Goal: Task Accomplishment & Management: Complete application form

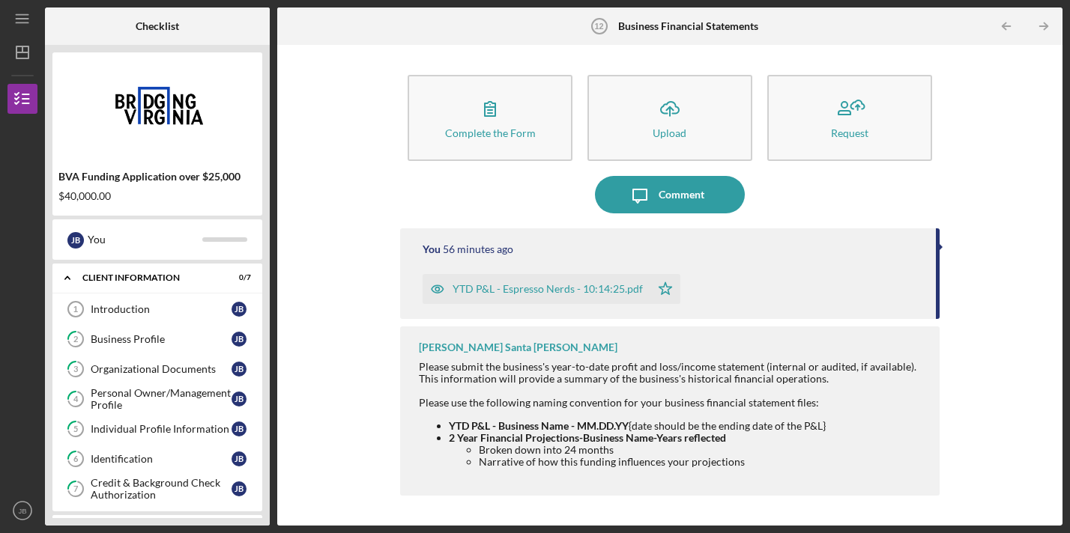
scroll to position [223, 0]
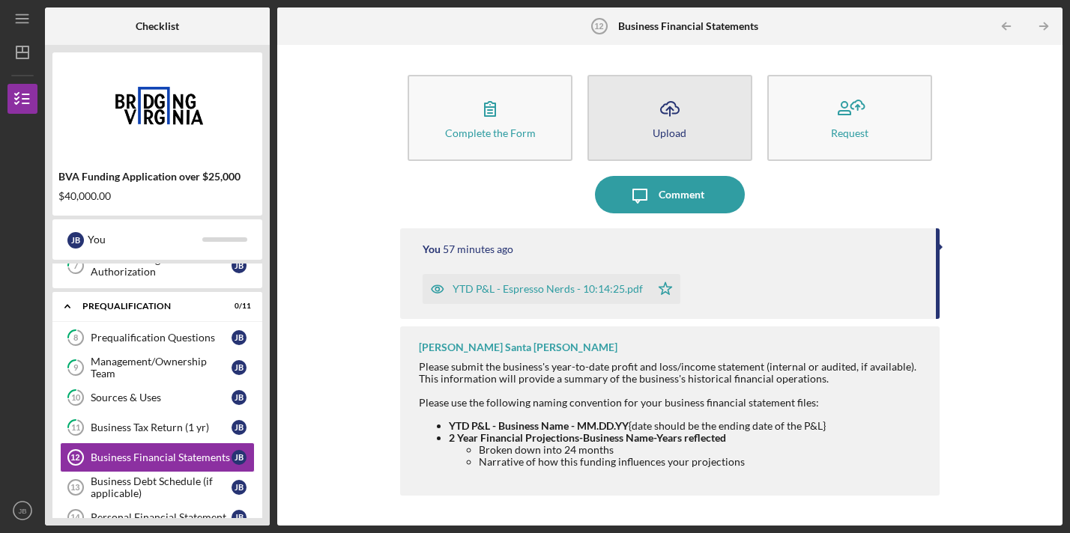
click at [638, 119] on button "Icon/Upload Upload" at bounding box center [669, 118] width 165 height 86
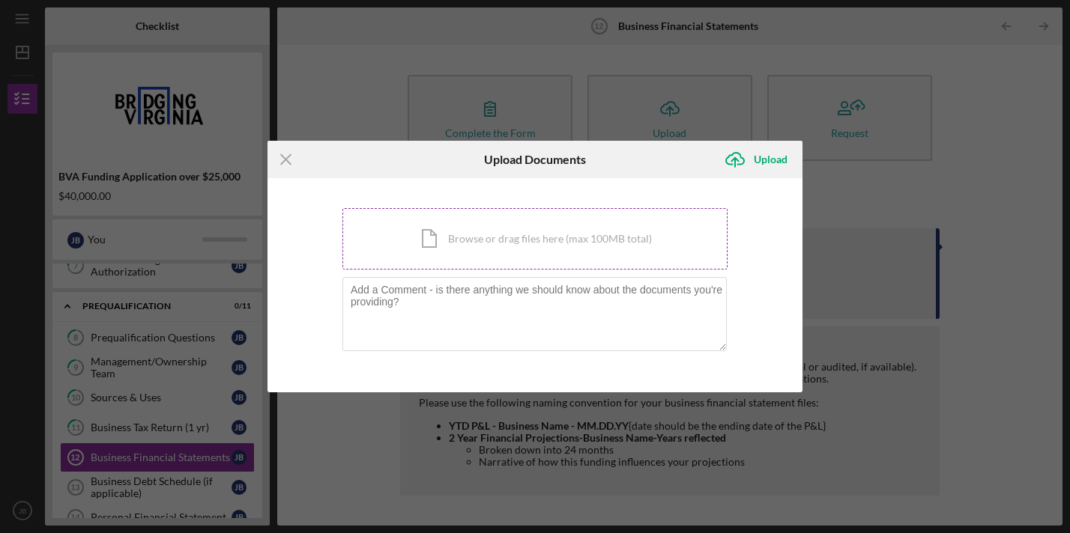
click at [478, 246] on div "Icon/Document Browse or drag files here (max 100MB total) Tap to choose files o…" at bounding box center [534, 238] width 385 height 61
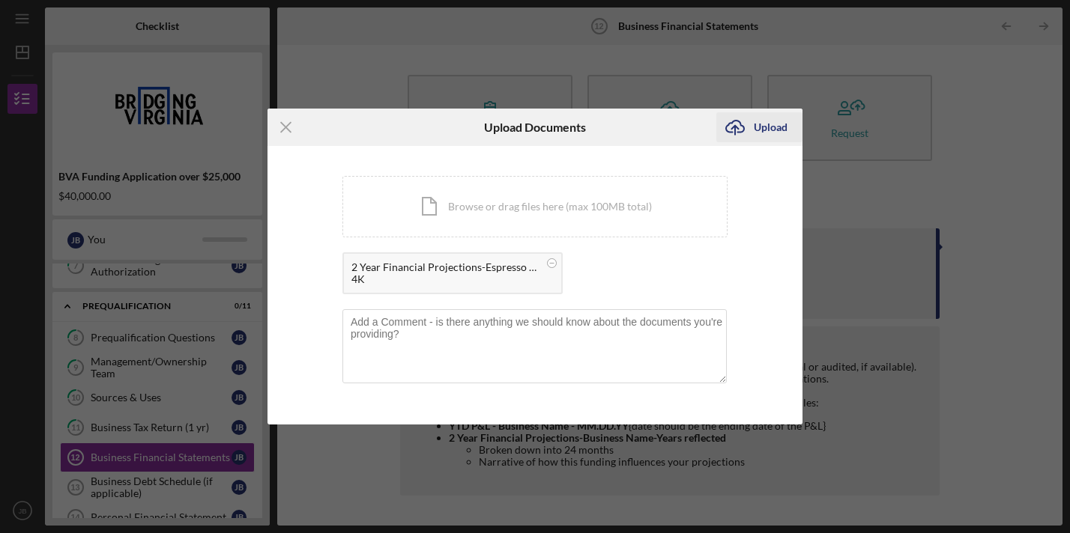
click at [769, 133] on div "Upload" at bounding box center [771, 127] width 34 height 30
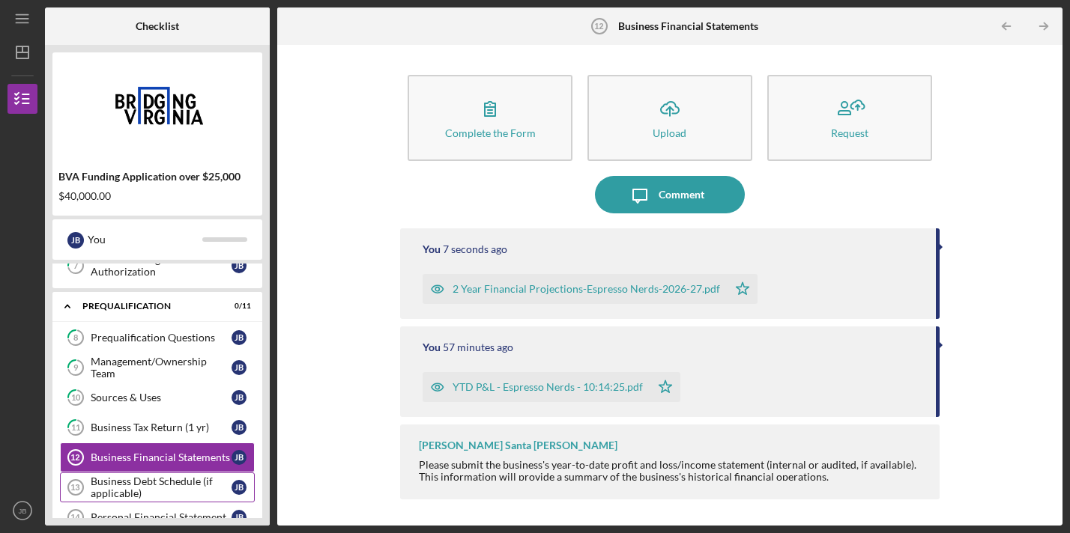
click at [190, 484] on div "Business Debt Schedule (if applicable)" at bounding box center [161, 488] width 141 height 24
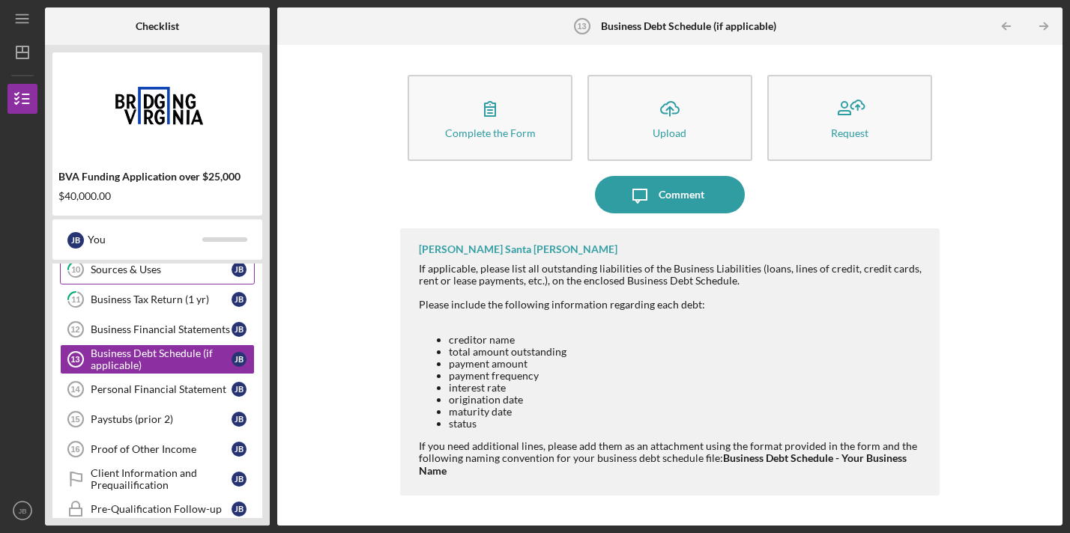
scroll to position [354, 0]
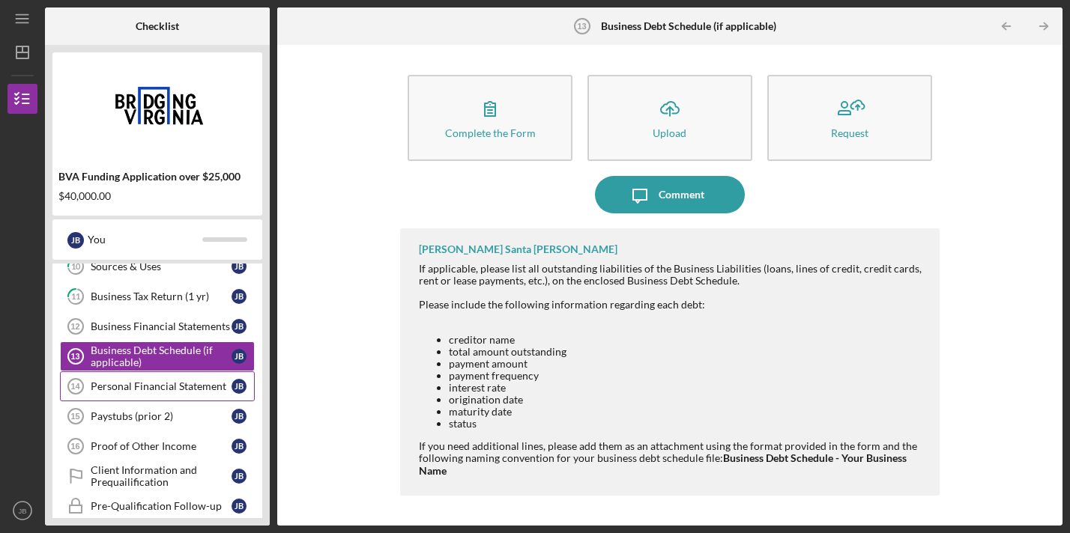
click at [183, 386] on div "Personal Financial Statement" at bounding box center [161, 387] width 141 height 12
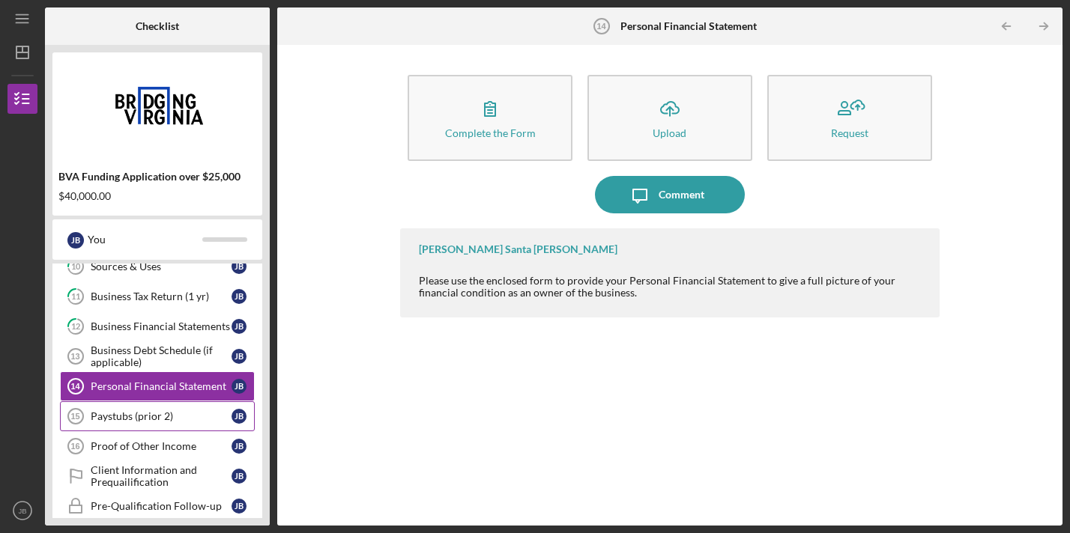
click at [166, 409] on link "Paystubs (prior 2) 15 Paystubs (prior 2) [PERSON_NAME]" at bounding box center [157, 417] width 195 height 30
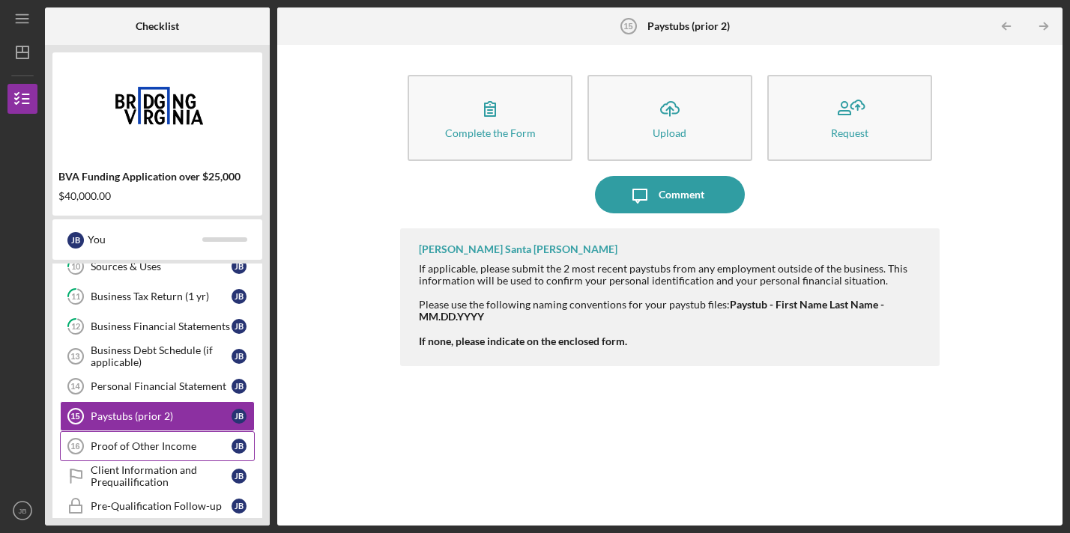
click at [160, 447] on div "Proof of Other Income" at bounding box center [161, 447] width 141 height 12
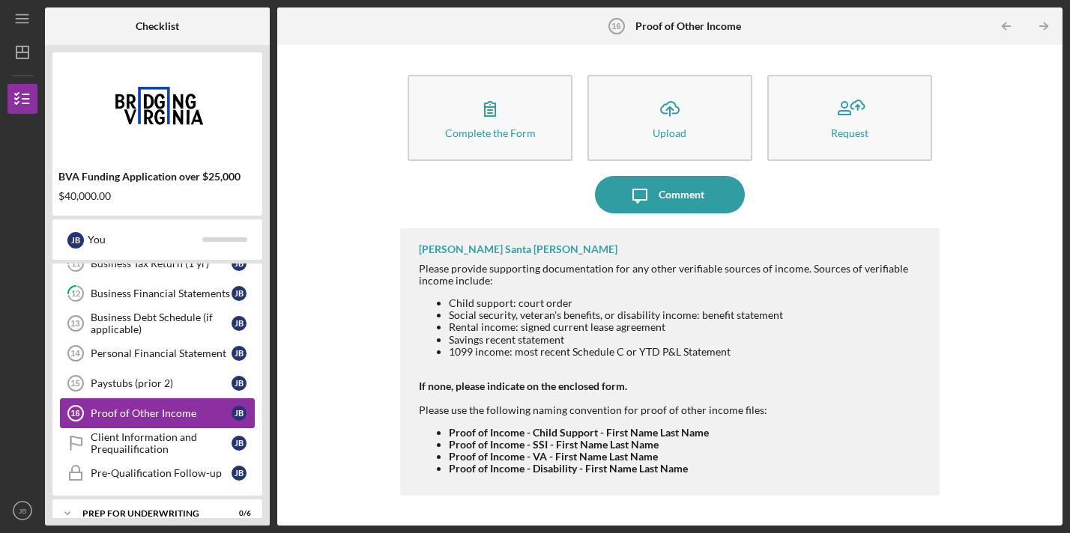
scroll to position [393, 0]
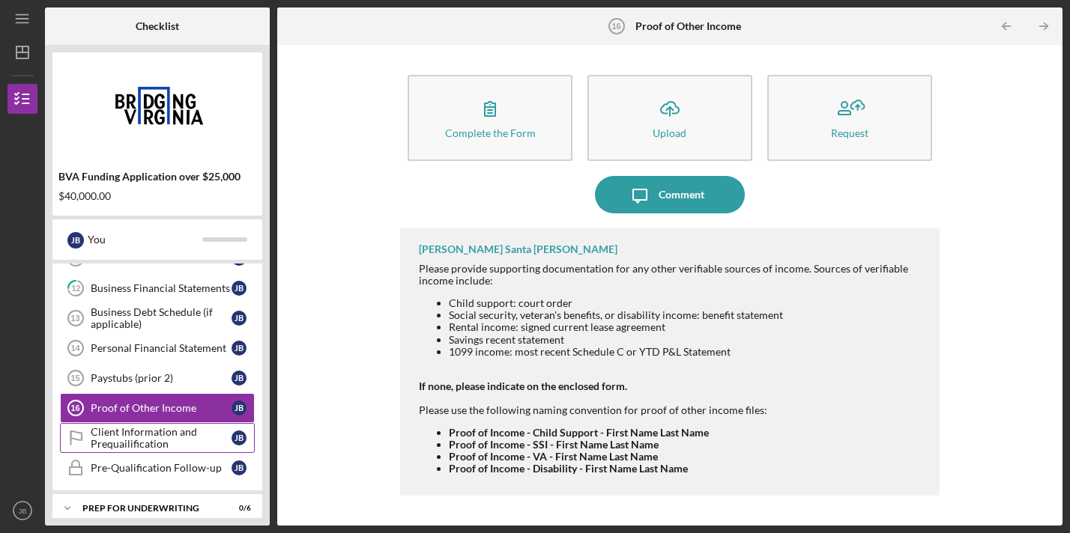
click at [160, 436] on div "Client Information and Prequailification" at bounding box center [161, 438] width 141 height 24
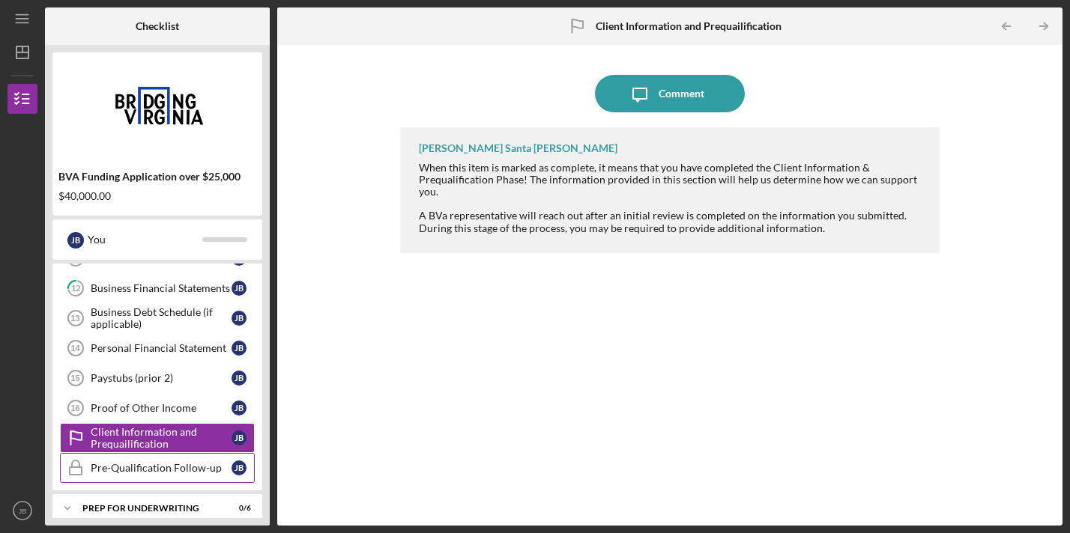
click at [158, 468] on div "Pre-Qualification Follow-up" at bounding box center [161, 468] width 141 height 12
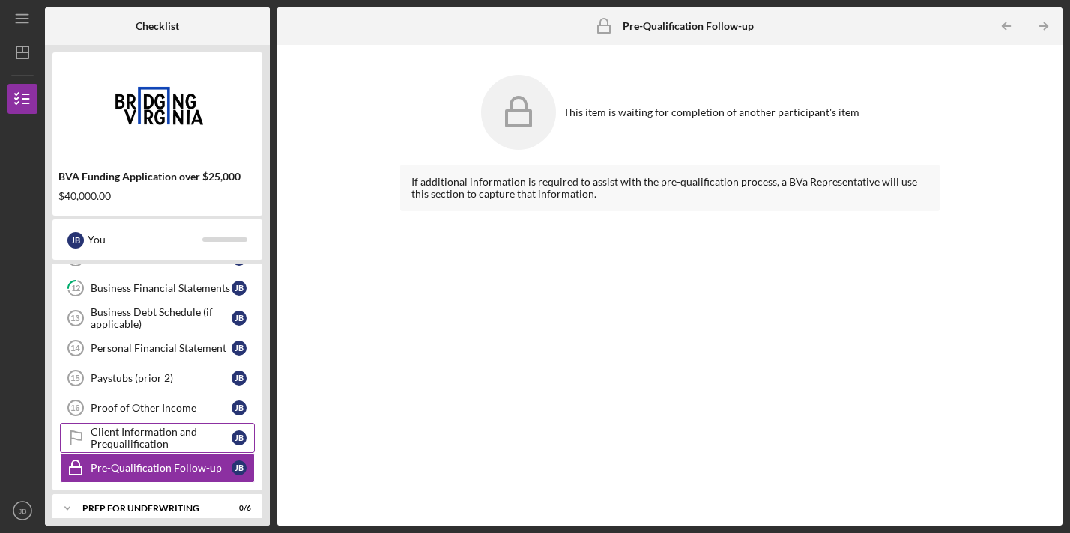
click at [154, 431] on div "Client Information and Prequailification" at bounding box center [161, 438] width 141 height 24
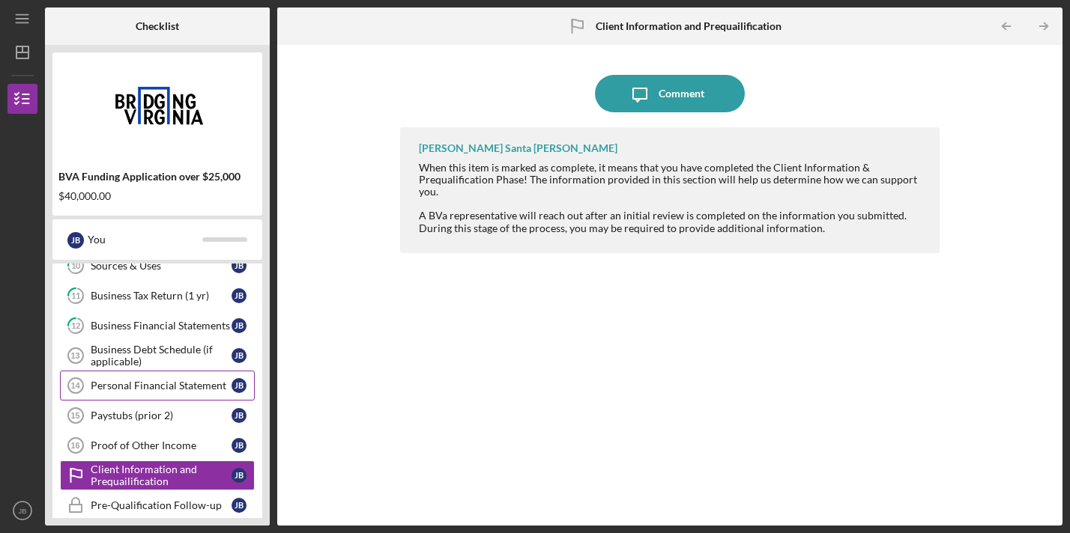
scroll to position [353, 0]
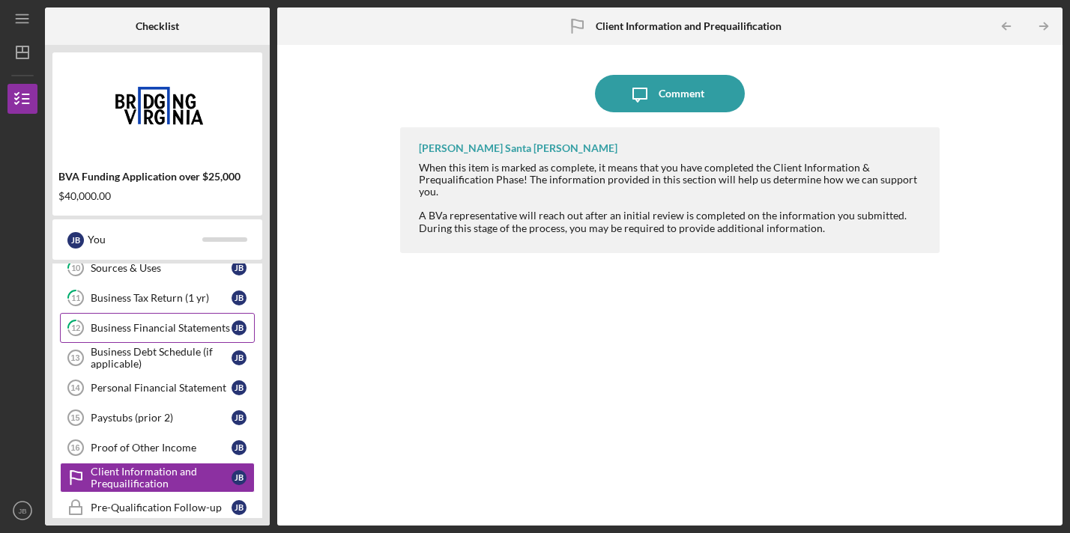
click at [149, 330] on div "Business Financial Statements" at bounding box center [161, 328] width 141 height 12
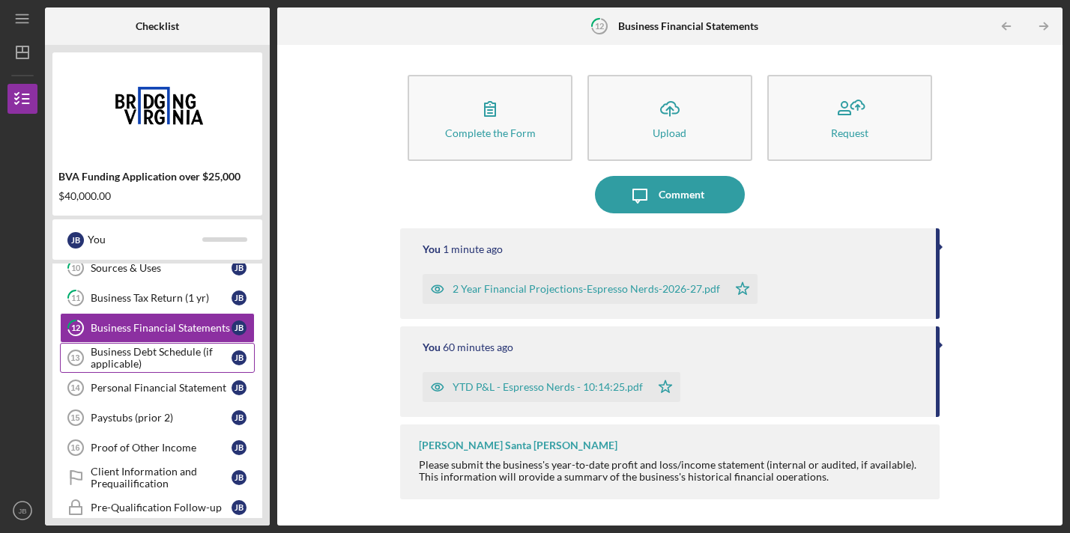
click at [148, 363] on div "Business Debt Schedule (if applicable)" at bounding box center [161, 358] width 141 height 24
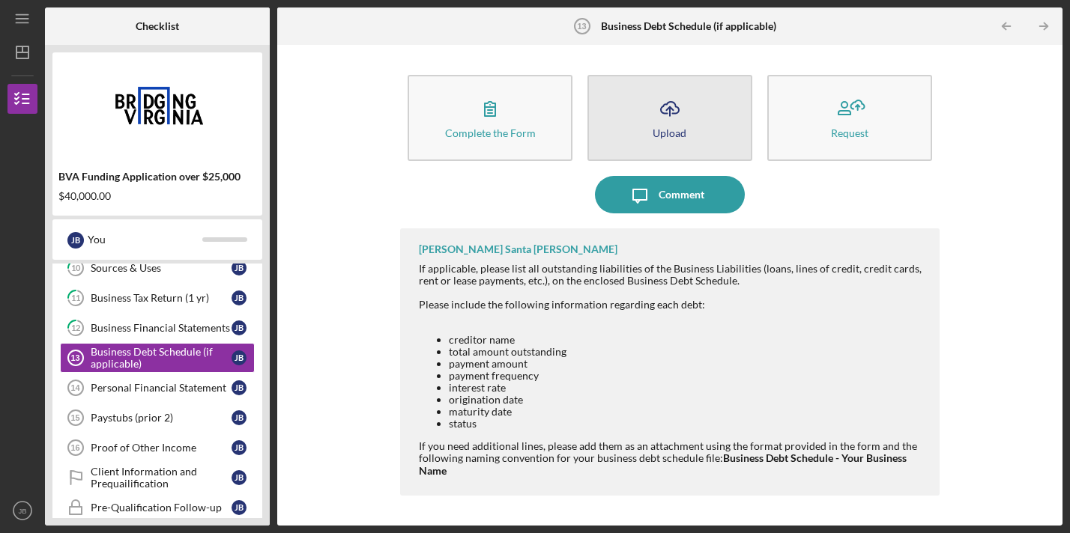
click at [674, 118] on icon "Icon/Upload" at bounding box center [669, 108] width 37 height 37
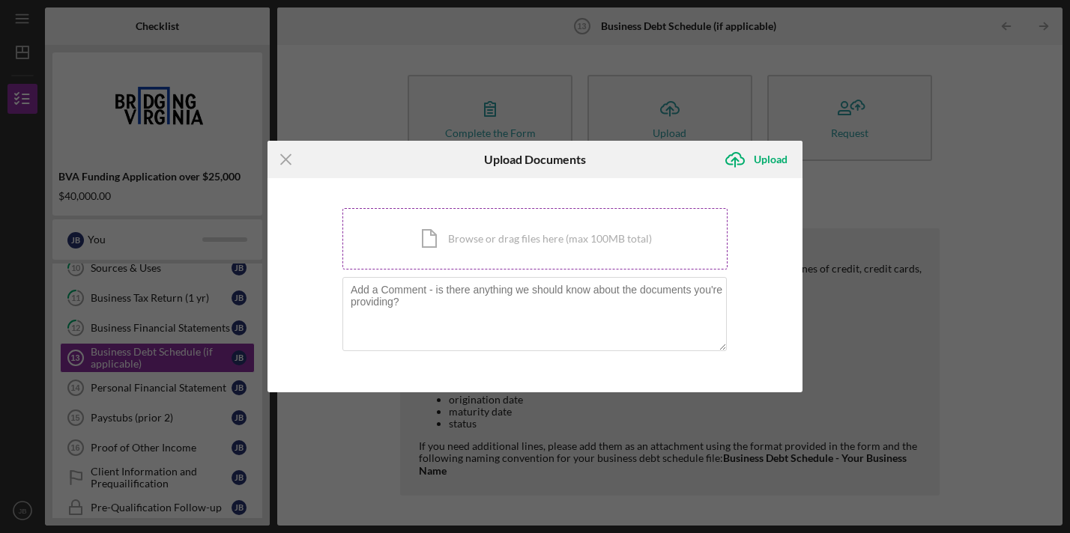
click at [512, 254] on div "Icon/Document Browse or drag files here (max 100MB total) Tap to choose files o…" at bounding box center [534, 238] width 385 height 61
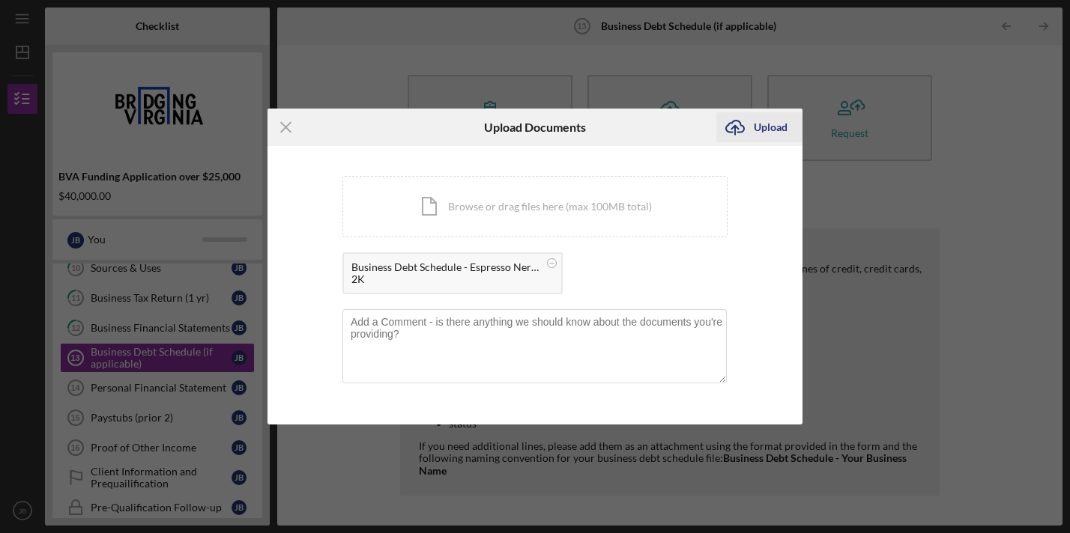
click at [775, 123] on div "Upload" at bounding box center [771, 127] width 34 height 30
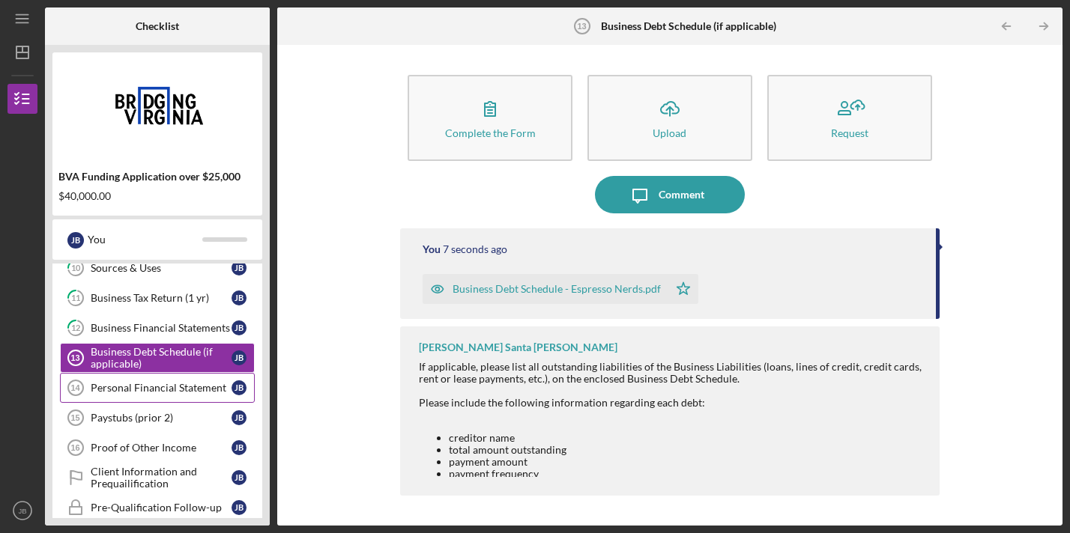
click at [167, 392] on div "Personal Financial Statement" at bounding box center [161, 388] width 141 height 12
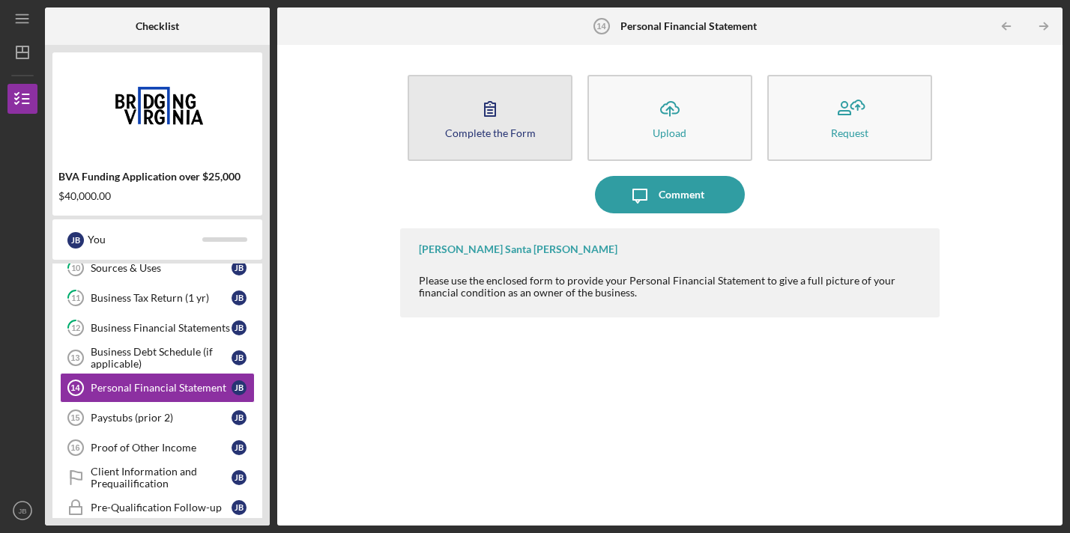
click at [503, 120] on icon "button" at bounding box center [489, 108] width 37 height 37
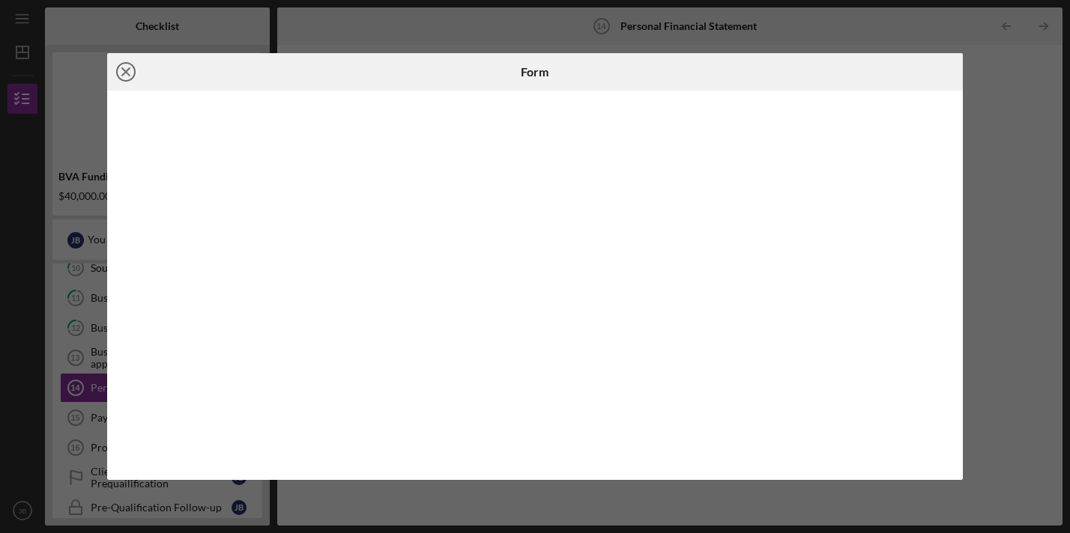
click at [126, 68] on icon "Icon/Close" at bounding box center [125, 71] width 37 height 37
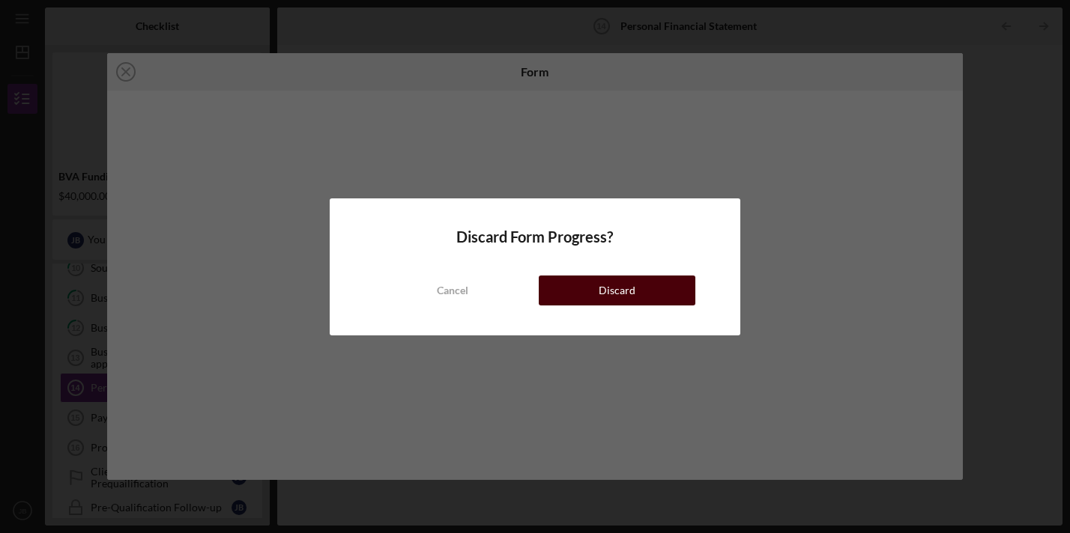
click at [599, 290] on button "Discard" at bounding box center [617, 291] width 157 height 30
